Goal: Information Seeking & Learning: Learn about a topic

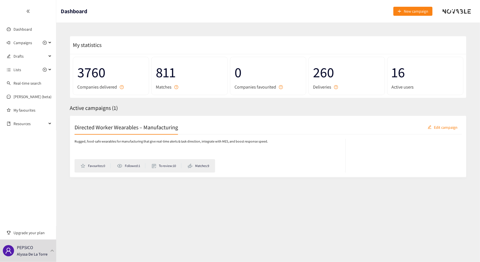
click at [143, 128] on h2 "Directed Worker Wearables – Manufacturing" at bounding box center [125, 127] width 103 height 8
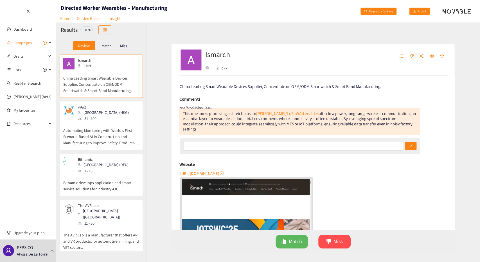
click at [67, 19] on link "Home" at bounding box center [64, 18] width 17 height 9
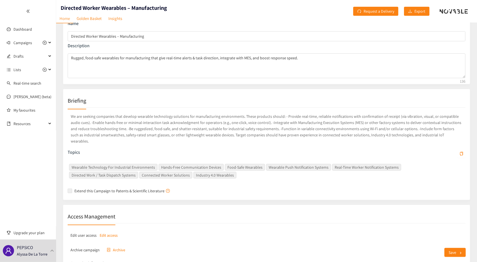
scroll to position [33, 0]
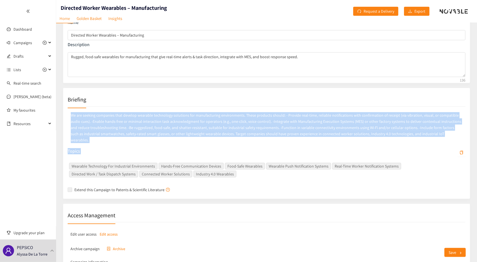
drag, startPoint x: 67, startPoint y: 115, endPoint x: 405, endPoint y: 145, distance: 339.4
click at [405, 145] on div "We are seeking companies that develop wearable technology solutions for manufac…" at bounding box center [267, 150] width 398 height 88
drag, startPoint x: 428, startPoint y: 135, endPoint x: 65, endPoint y: 110, distance: 363.3
click at [65, 110] on div "Briefing We are seeking companies that develop wearable technology solutions fo…" at bounding box center [267, 143] width 408 height 111
copy p "We are seeking companies that develop wearable technology solutions for manufac…"
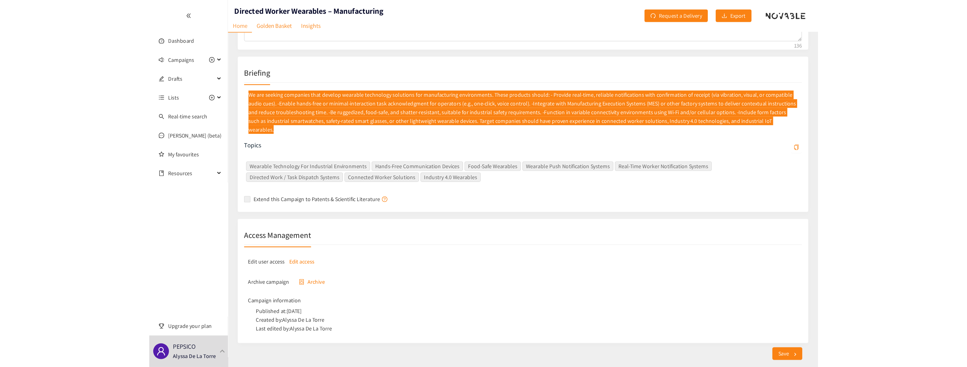
scroll to position [0, 0]
